Goal: Navigation & Orientation: Find specific page/section

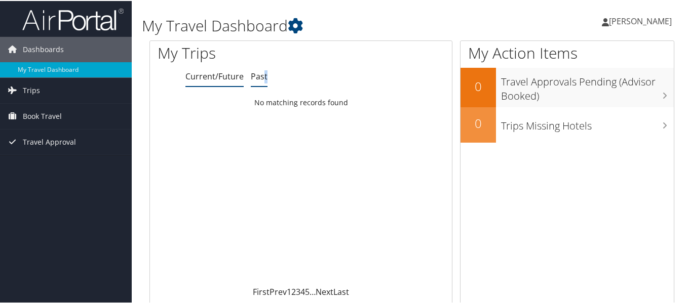
drag, startPoint x: 267, startPoint y: 72, endPoint x: 262, endPoint y: 74, distance: 5.3
click at [262, 74] on ul "Current/Future Past" at bounding box center [318, 76] width 266 height 18
click at [262, 74] on link "Past" at bounding box center [259, 75] width 17 height 11
click at [215, 71] on link "Current/Future" at bounding box center [214, 75] width 58 height 11
click at [632, 13] on link "[PERSON_NAME]" at bounding box center [642, 20] width 80 height 30
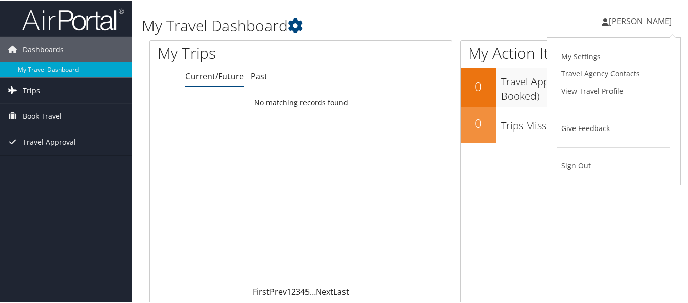
click at [97, 91] on link "Trips" at bounding box center [66, 89] width 132 height 25
click at [59, 158] on span "Book Travel" at bounding box center [42, 160] width 39 height 25
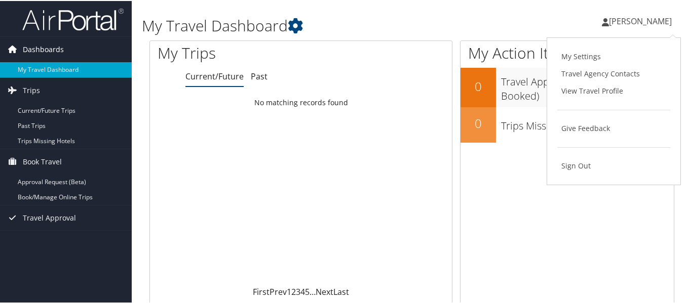
click at [52, 43] on span "Dashboards" at bounding box center [43, 48] width 41 height 25
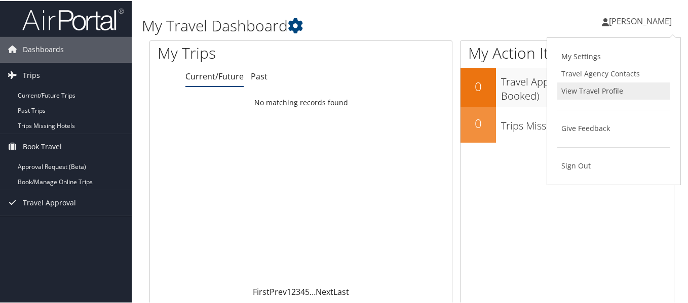
click at [594, 93] on link "View Travel Profile" at bounding box center [613, 90] width 113 height 17
